Goal: Connect with others: Establish contact or relationships with other users

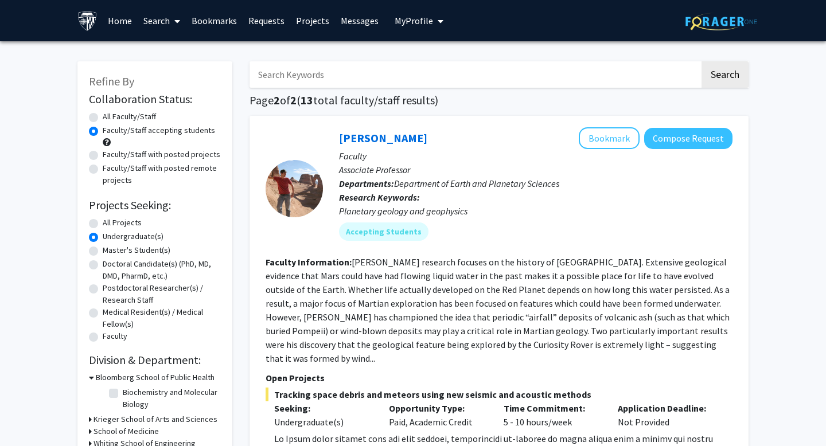
click at [207, 22] on link "Bookmarks" at bounding box center [214, 21] width 57 height 40
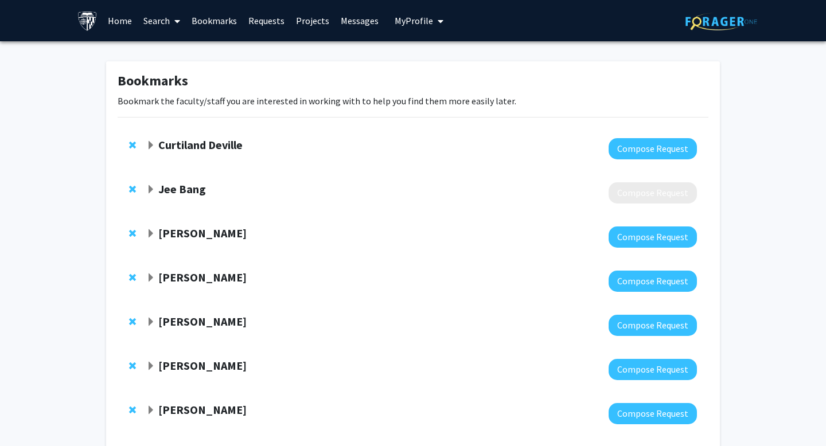
scroll to position [69, 0]
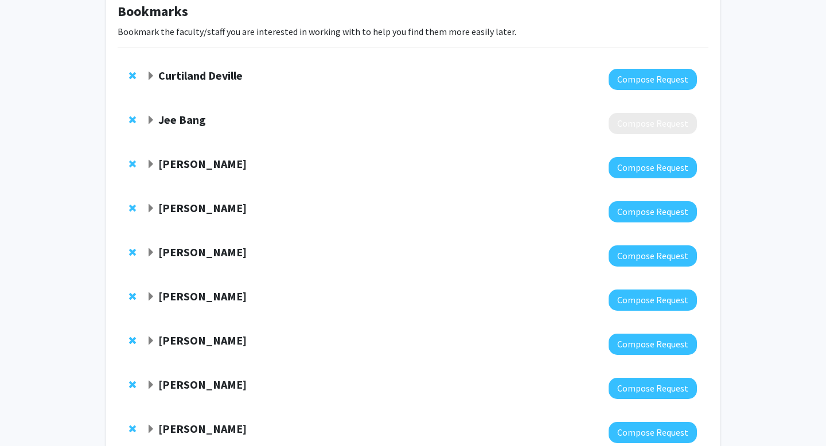
click at [184, 125] on strong "Jee Bang" at bounding box center [182, 119] width 48 height 14
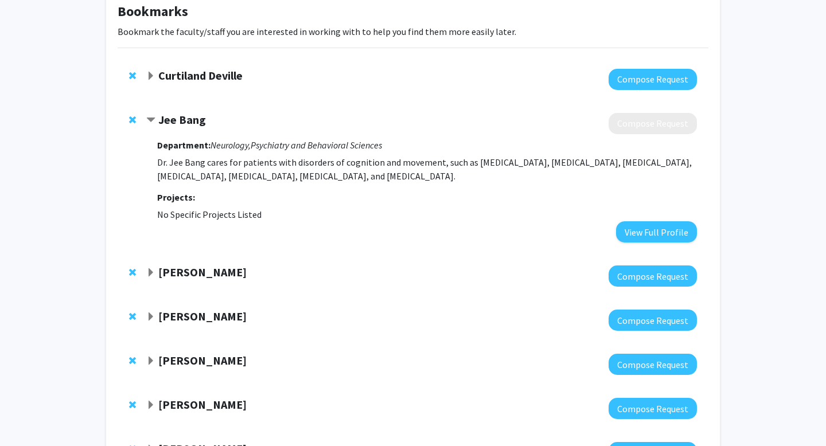
click at [184, 125] on strong "Jee Bang" at bounding box center [182, 119] width 48 height 14
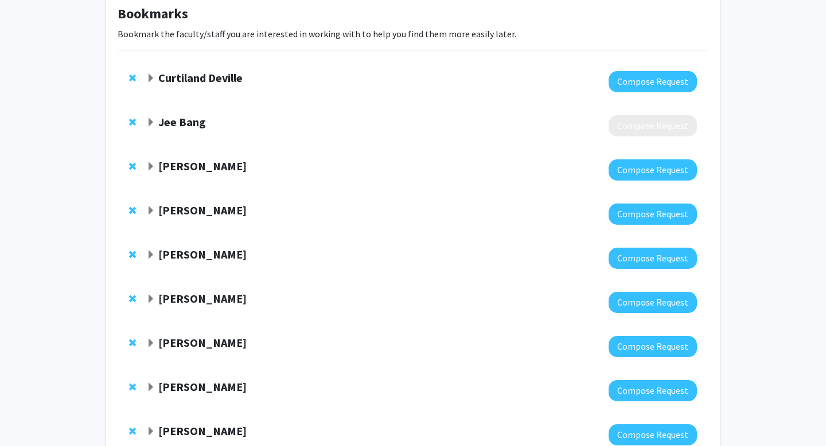
scroll to position [47, 0]
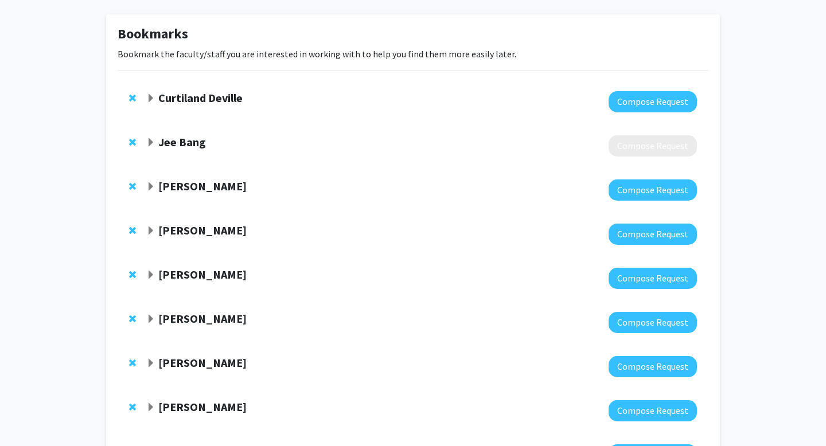
click at [174, 103] on strong "Curtiland Deville" at bounding box center [200, 98] width 84 height 14
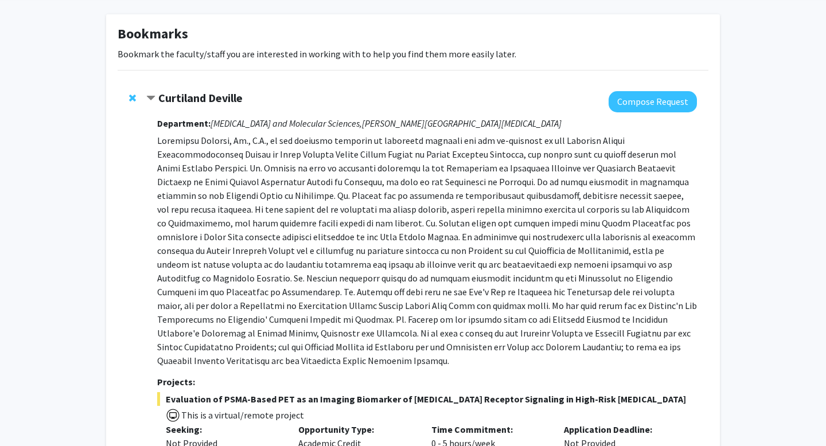
scroll to position [115, 0]
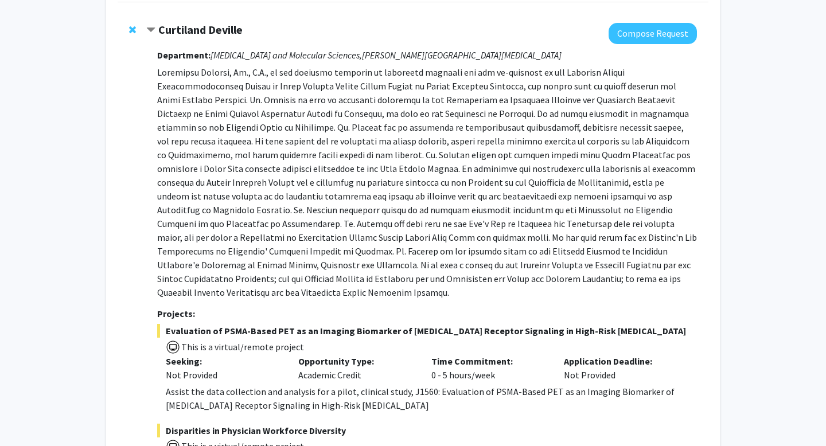
click at [180, 33] on strong "Curtiland Deville" at bounding box center [200, 29] width 84 height 14
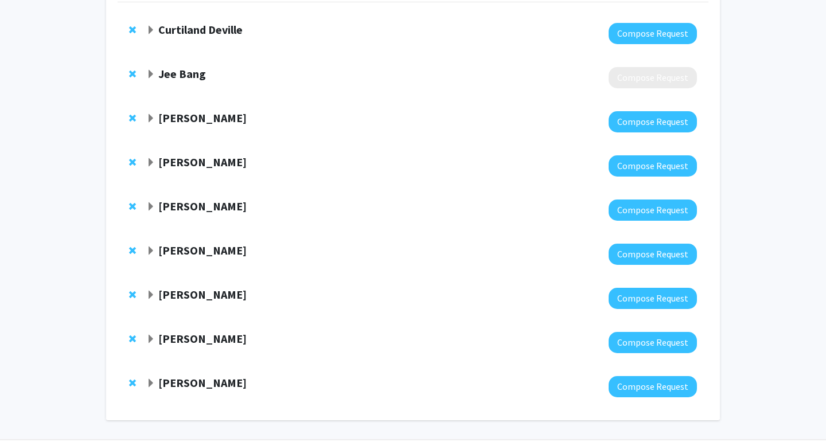
scroll to position [150, 0]
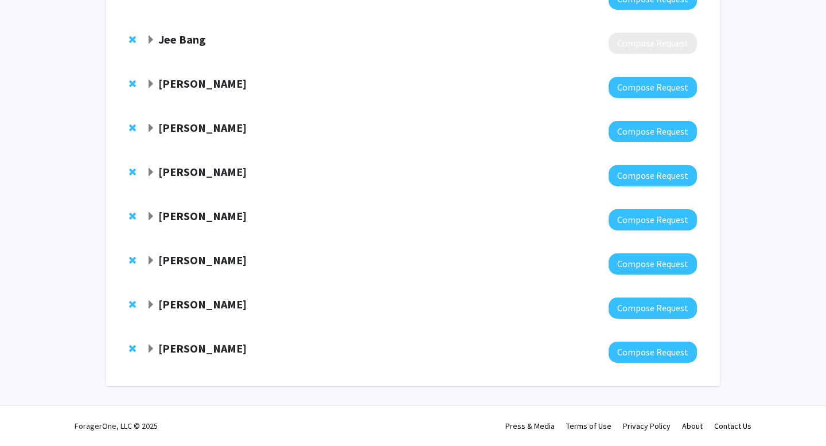
click at [174, 344] on strong "[PERSON_NAME]" at bounding box center [202, 348] width 88 height 14
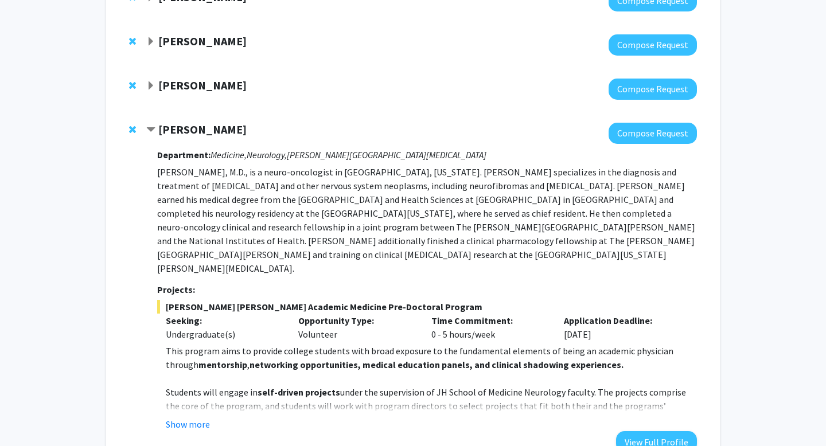
scroll to position [384, 0]
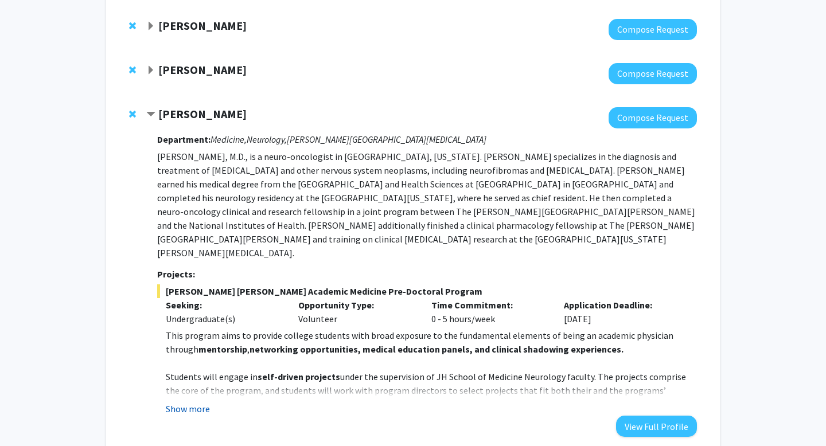
click at [194, 402] on button "Show more" at bounding box center [188, 409] width 44 height 14
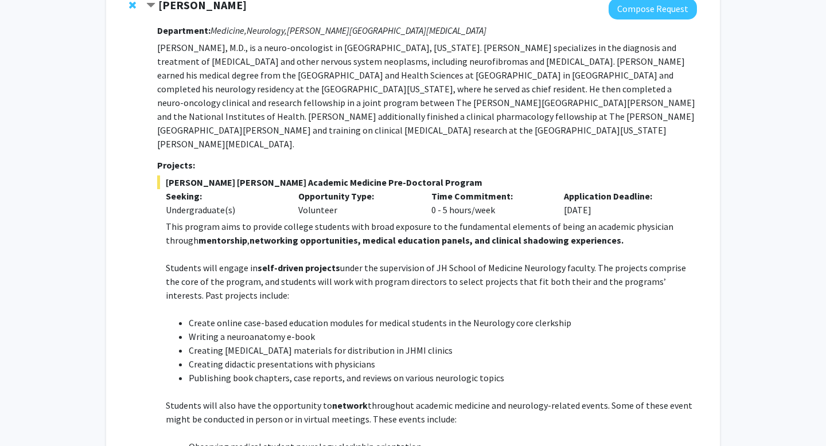
scroll to position [492, 0]
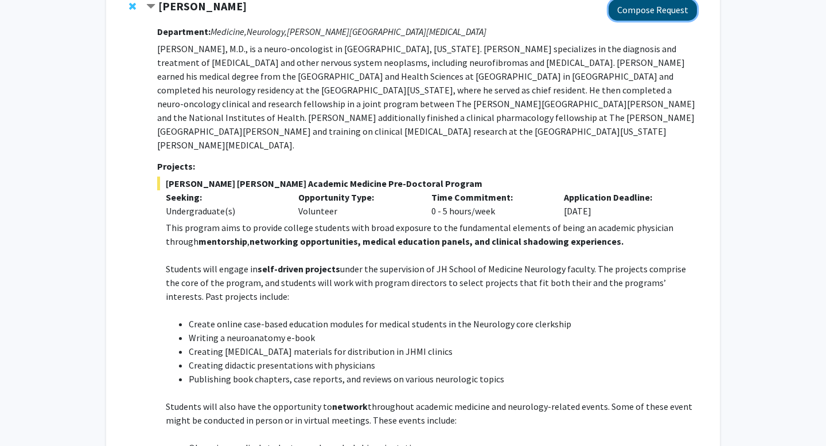
click at [664, 15] on button "Compose Request" at bounding box center [653, 9] width 88 height 21
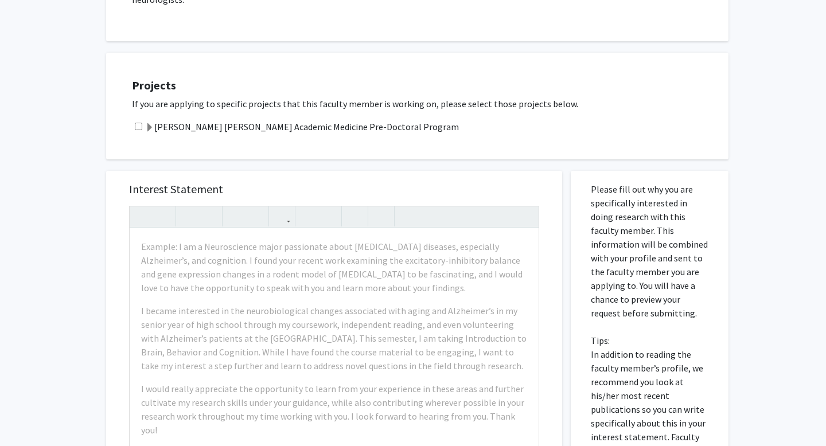
scroll to position [340, 0]
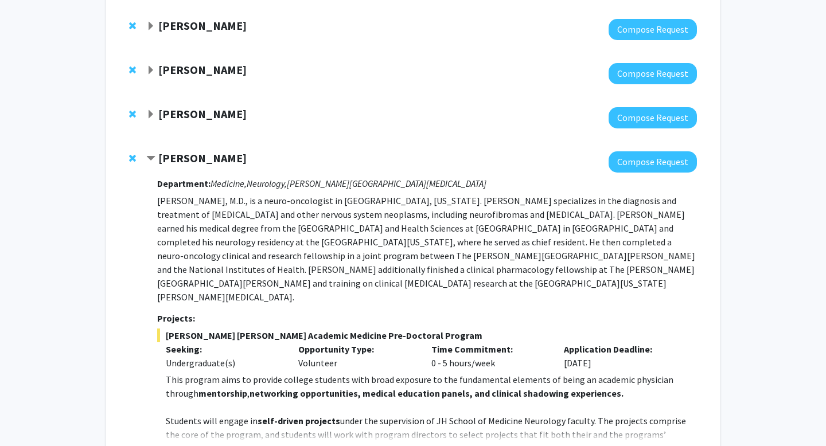
scroll to position [431, 0]
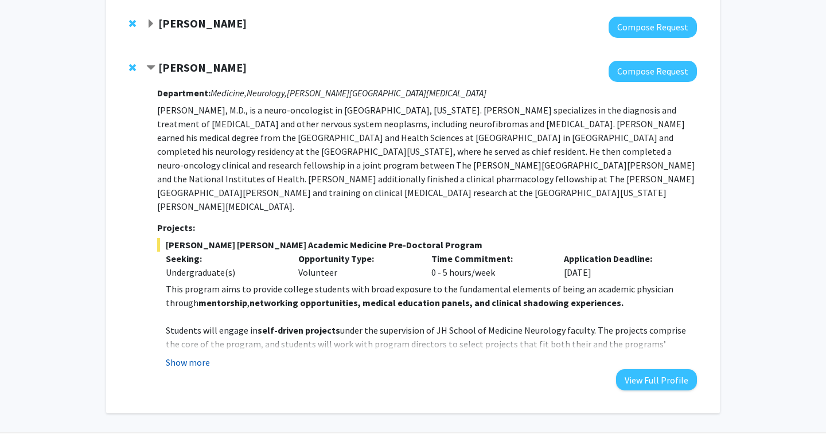
click at [194, 356] on button "Show more" at bounding box center [188, 363] width 44 height 14
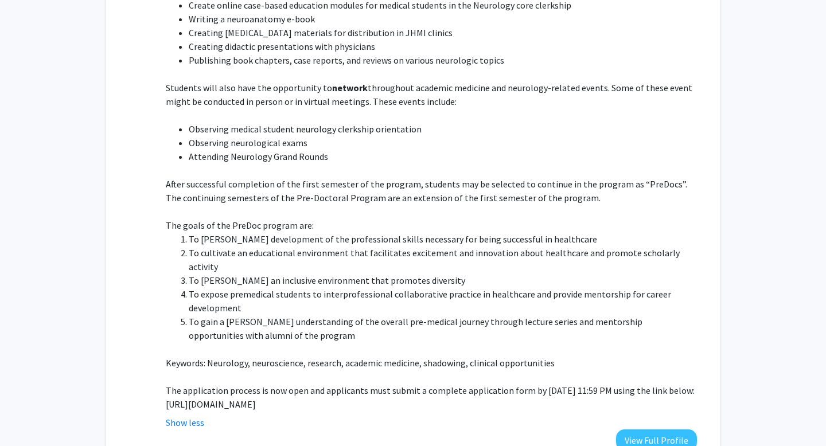
scroll to position [813, 0]
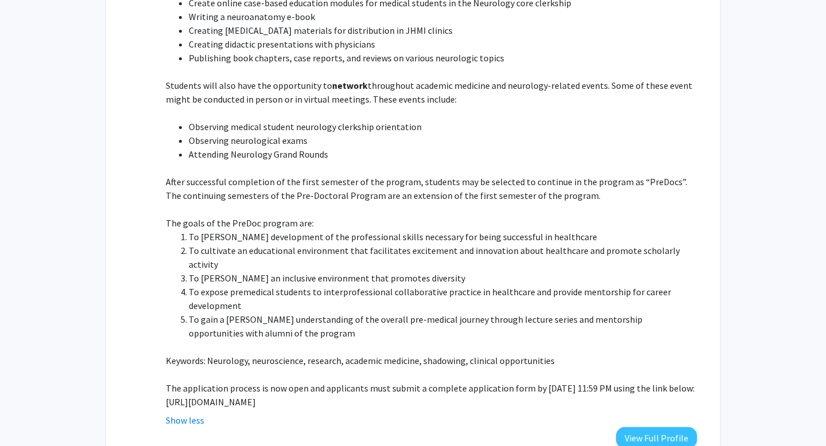
click at [330, 395] on p "[URL][DOMAIN_NAME]" at bounding box center [431, 402] width 531 height 14
copy p "[URL][DOMAIN_NAME]"
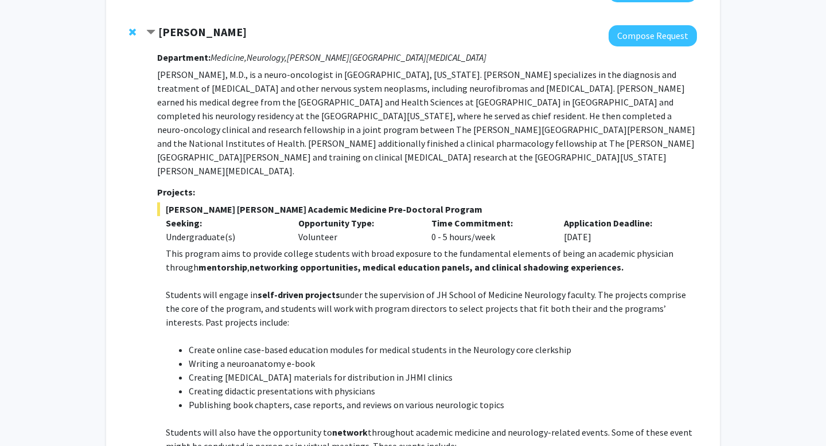
scroll to position [460, 0]
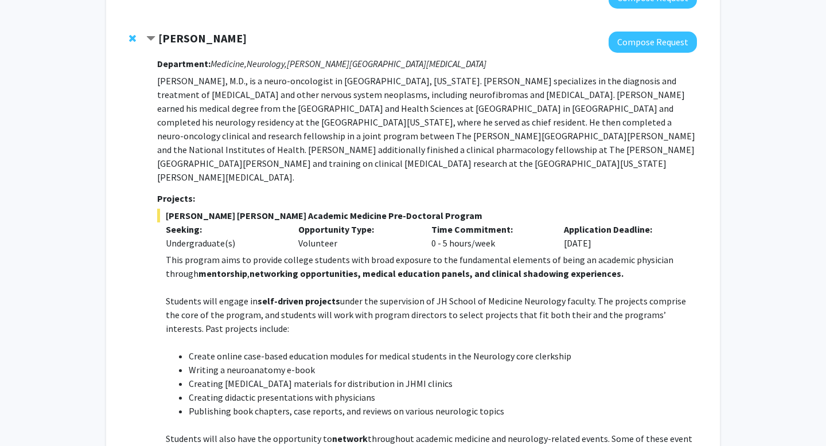
click at [198, 35] on strong "[PERSON_NAME]" at bounding box center [202, 38] width 88 height 14
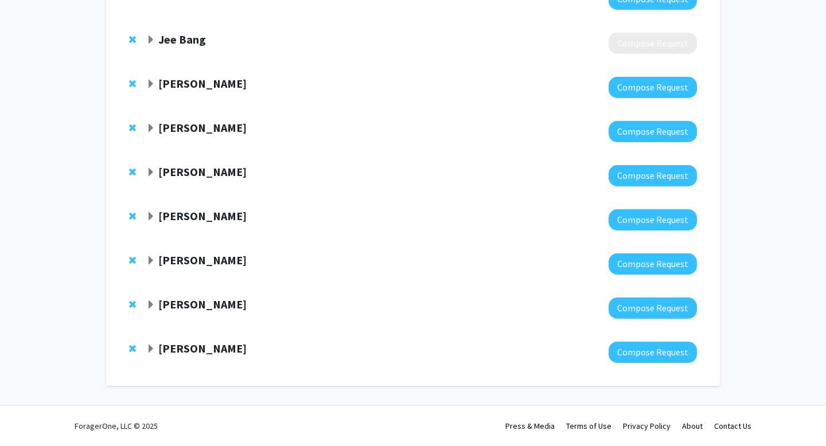
scroll to position [0, 0]
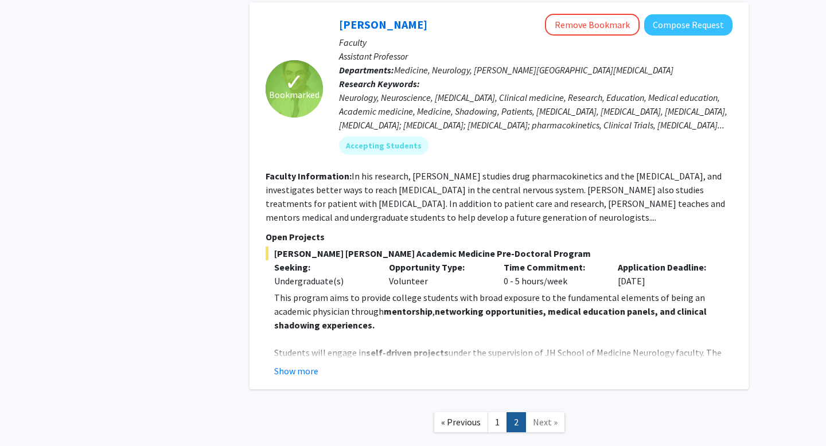
scroll to position [978, 0]
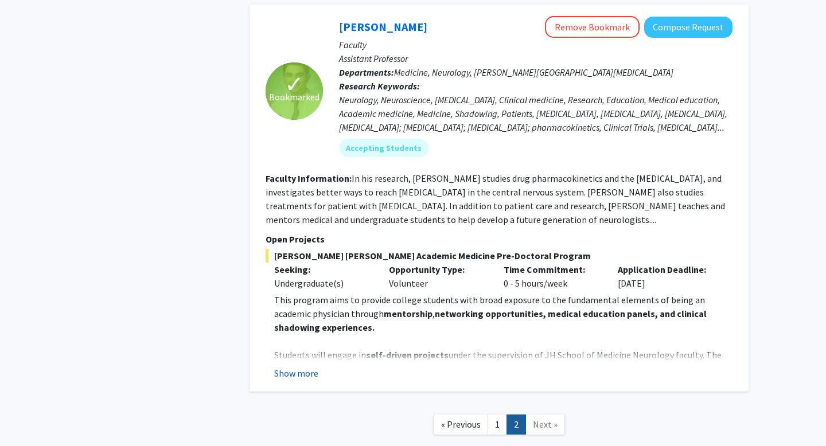
click at [305, 367] on button "Show more" at bounding box center [296, 374] width 44 height 14
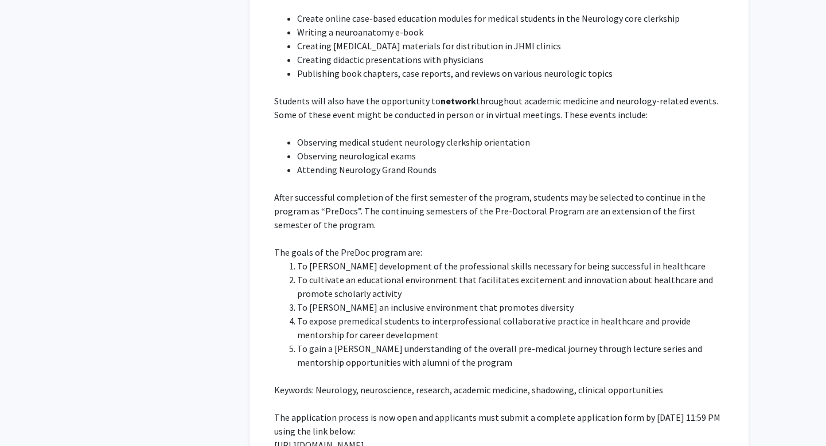
scroll to position [1504, 0]
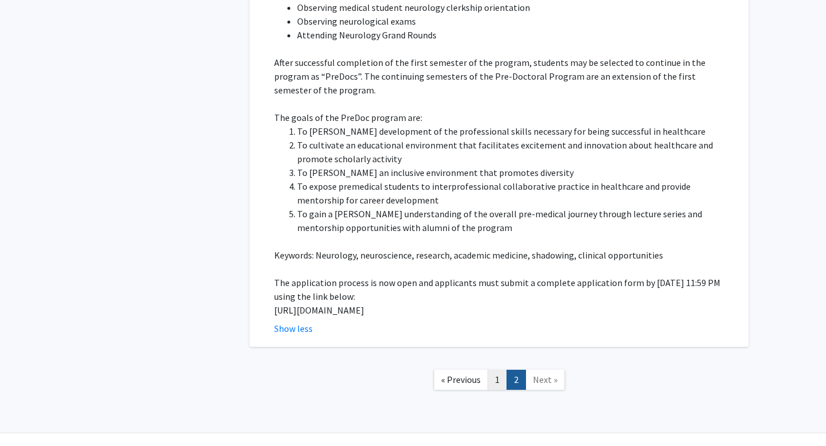
click at [490, 370] on link "1" at bounding box center [498, 380] width 20 height 20
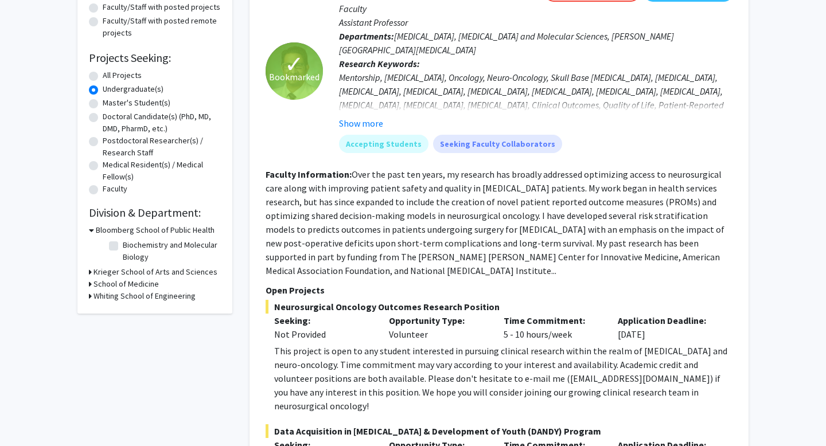
scroll to position [149, 0]
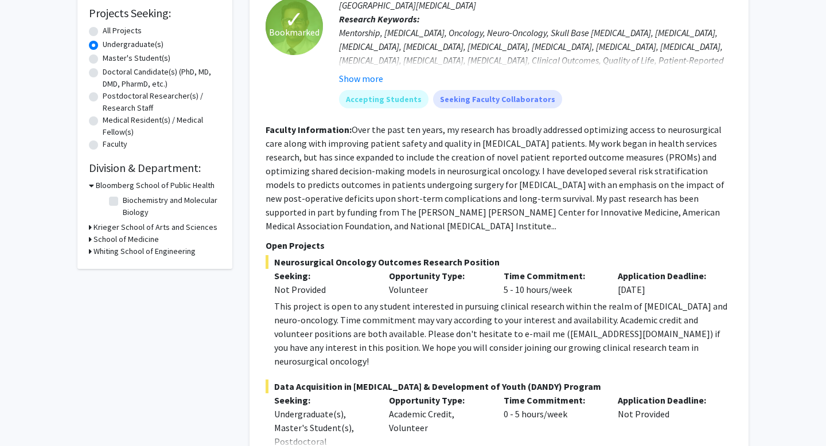
click at [496, 173] on fg-read-more "Over the past ten years, my research has broadly addressed optimizing access to…" at bounding box center [495, 178] width 459 height 108
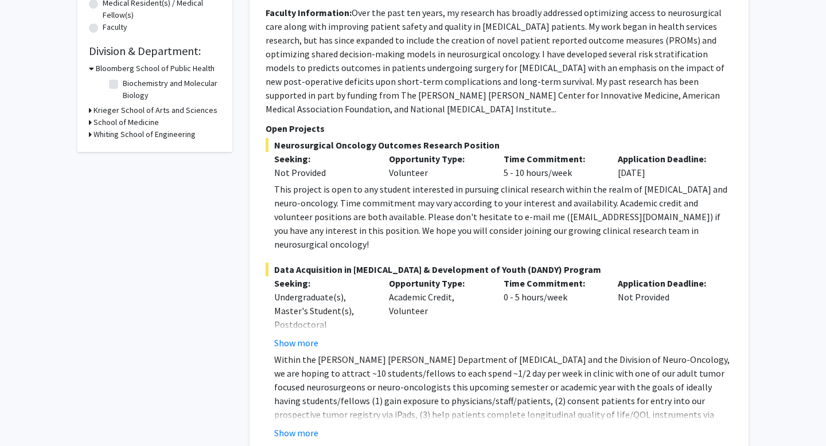
scroll to position [352, 0]
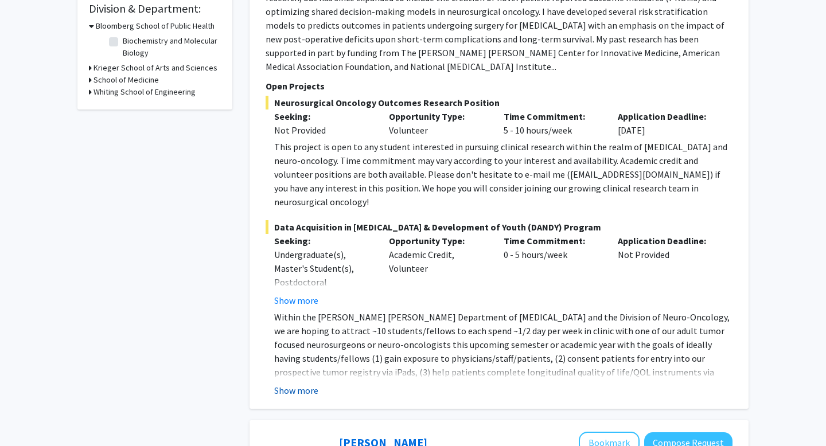
click at [305, 384] on button "Show more" at bounding box center [296, 391] width 44 height 14
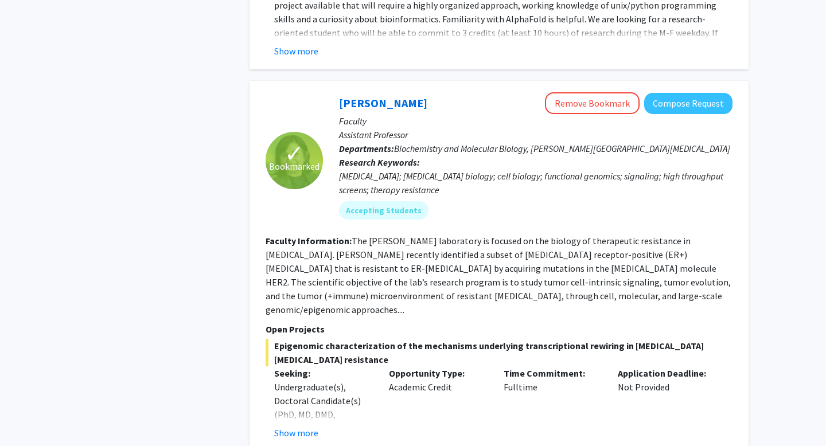
scroll to position [1757, 0]
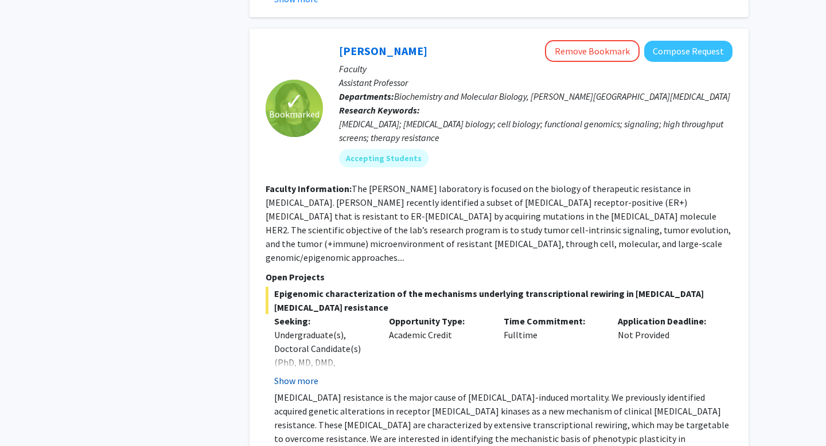
click at [305, 374] on button "Show more" at bounding box center [296, 381] width 44 height 14
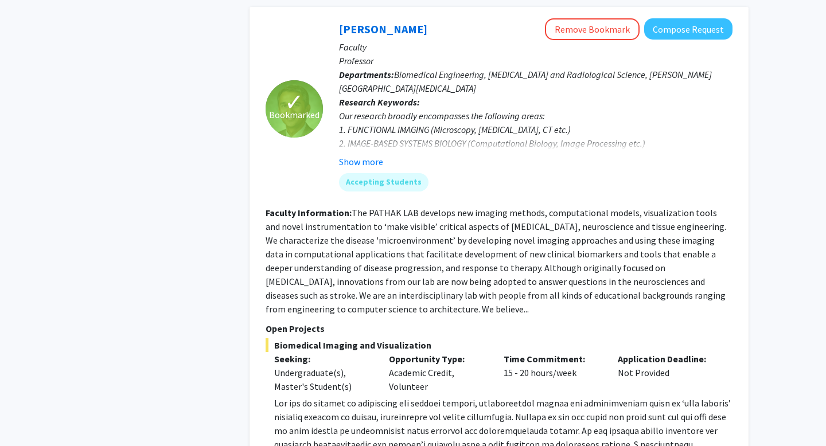
scroll to position [2802, 0]
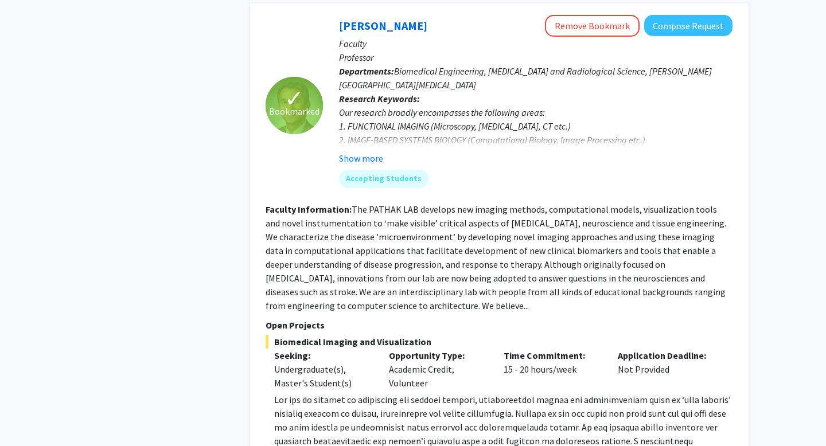
click at [295, 402] on div "✓ Bookmarked [PERSON_NAME] Remove Bookmark Compose Request Faculty Professor De…" at bounding box center [499, 247] width 499 height 488
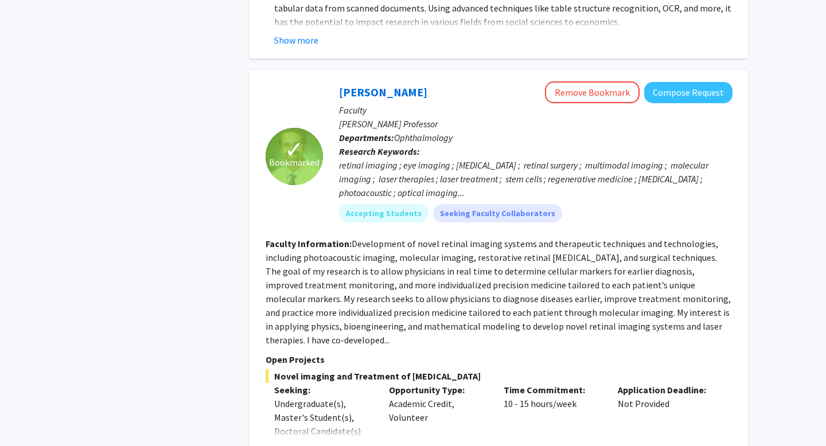
scroll to position [4497, 0]
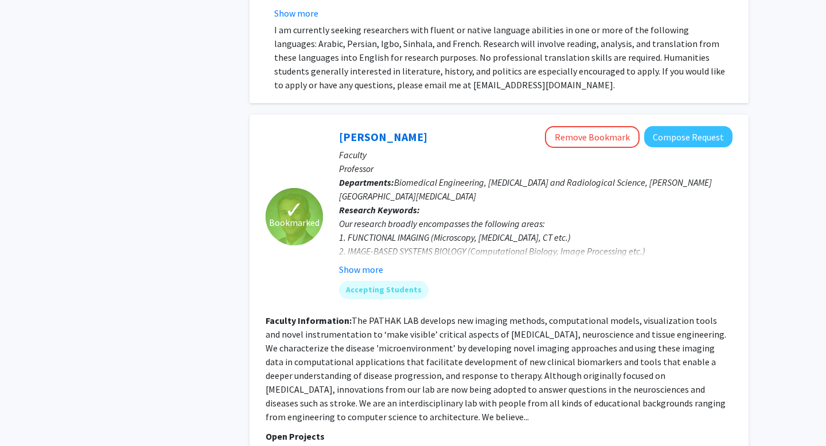
scroll to position [2690, 0]
click at [368, 263] on button "Show more" at bounding box center [361, 270] width 44 height 14
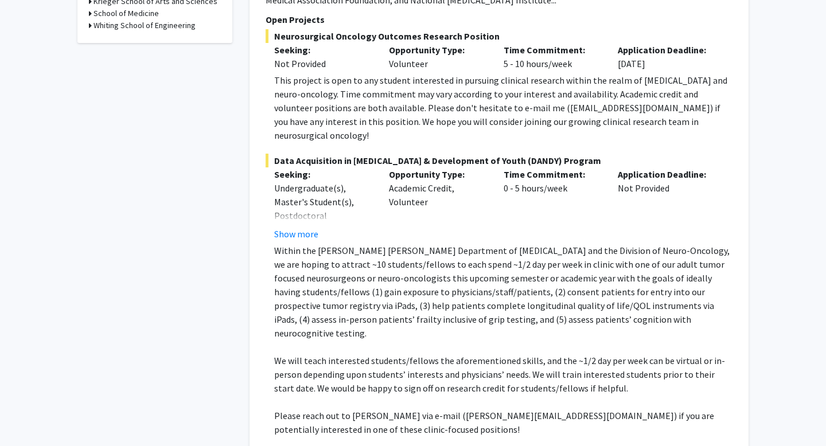
scroll to position [412, 0]
